Goal: Task Accomplishment & Management: Use online tool/utility

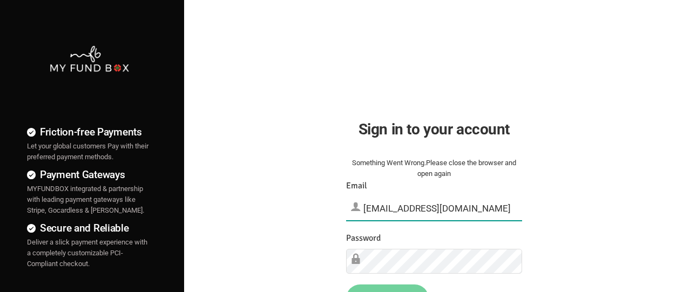
type input "[EMAIL_ADDRESS][DOMAIN_NAME]"
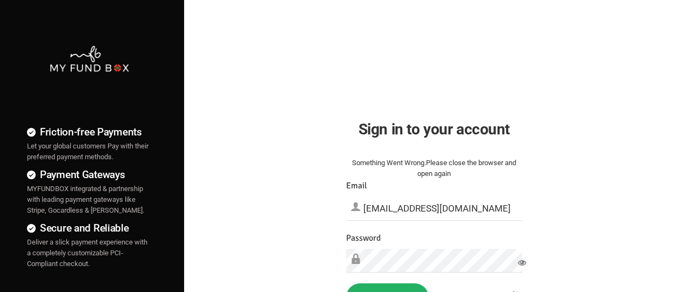
click at [387, 288] on button "Sign in" at bounding box center [387, 297] width 83 height 28
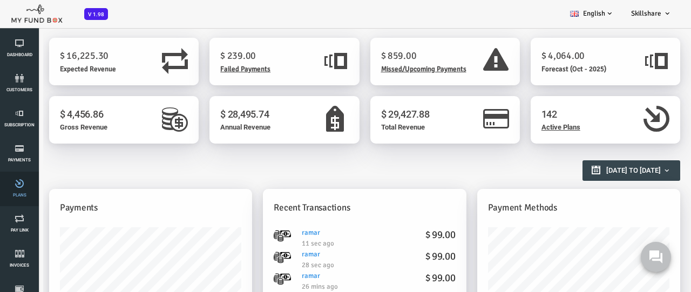
click at [19, 189] on link "Plans" at bounding box center [19, 189] width 32 height 35
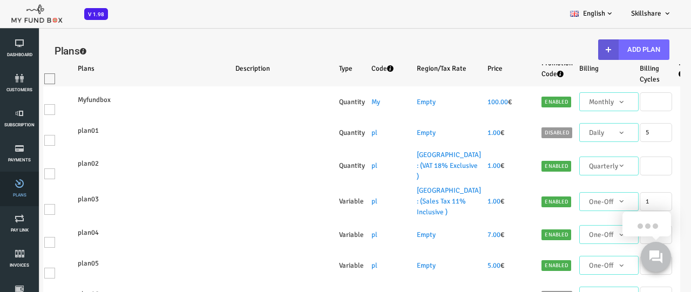
select select "100"
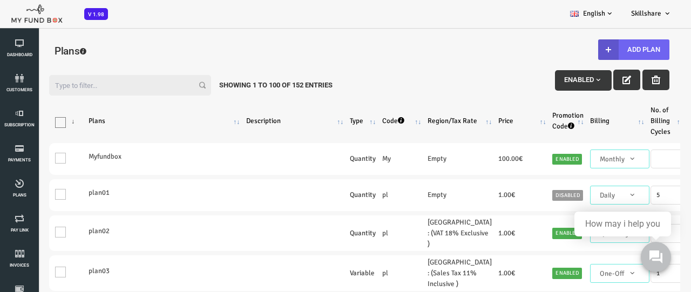
click at [605, 50] on button "Add Plan" at bounding box center [606, 49] width 71 height 21
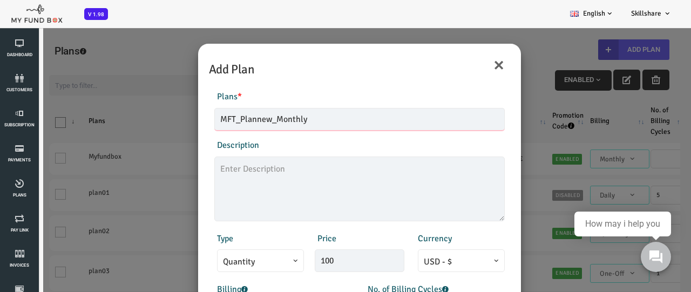
type input "MFT_Plannew_Monthly"
type textarea "MFT_Plannew_description"
type input "99.00"
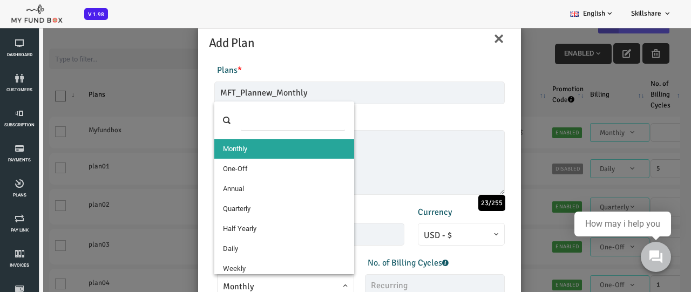
select select "4"
type input "1"
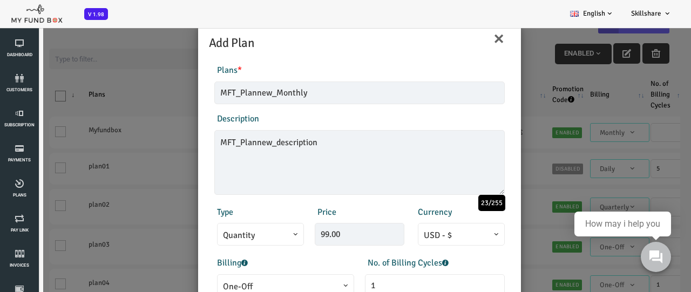
scroll to position [239, 0]
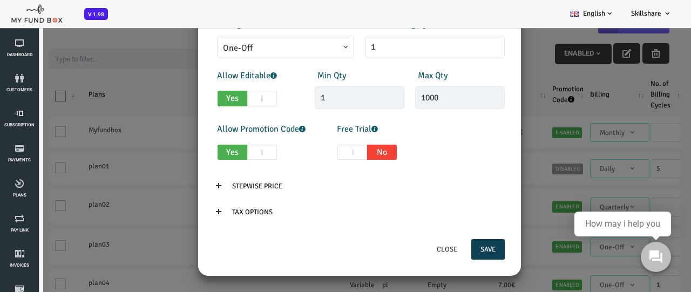
click at [459, 249] on button "Save" at bounding box center [460, 249] width 33 height 21
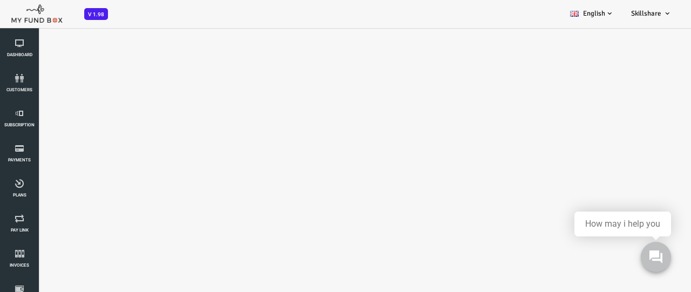
scroll to position [0, 0]
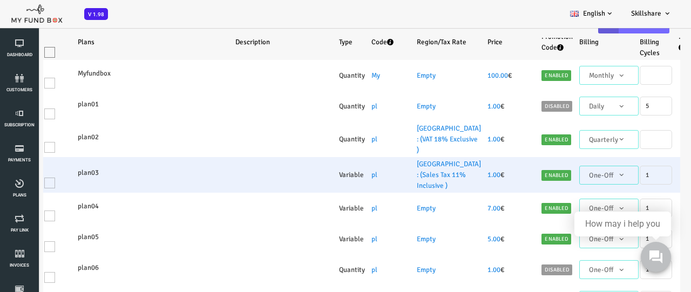
select select "100"
